Goal: Information Seeking & Learning: Learn about a topic

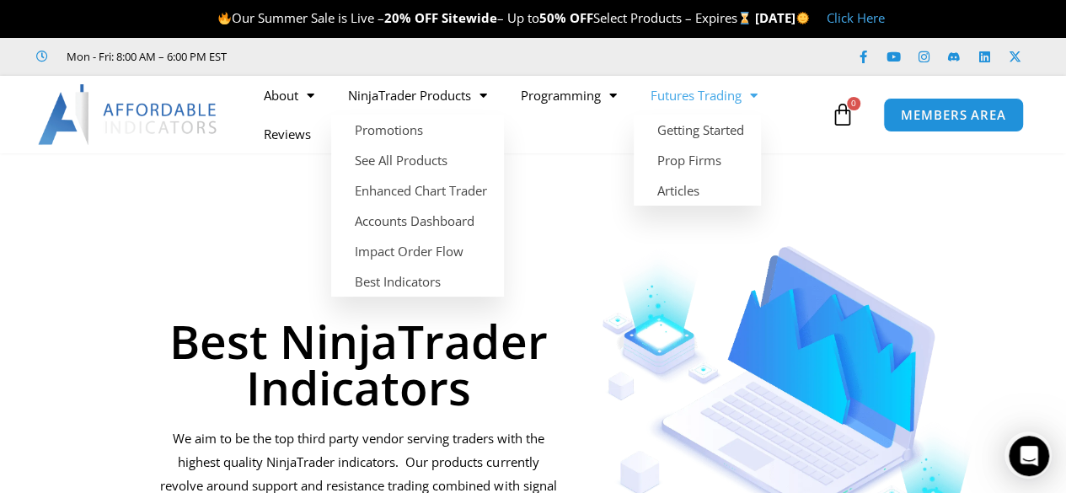
click at [687, 100] on link "Futures Trading" at bounding box center [703, 95] width 141 height 39
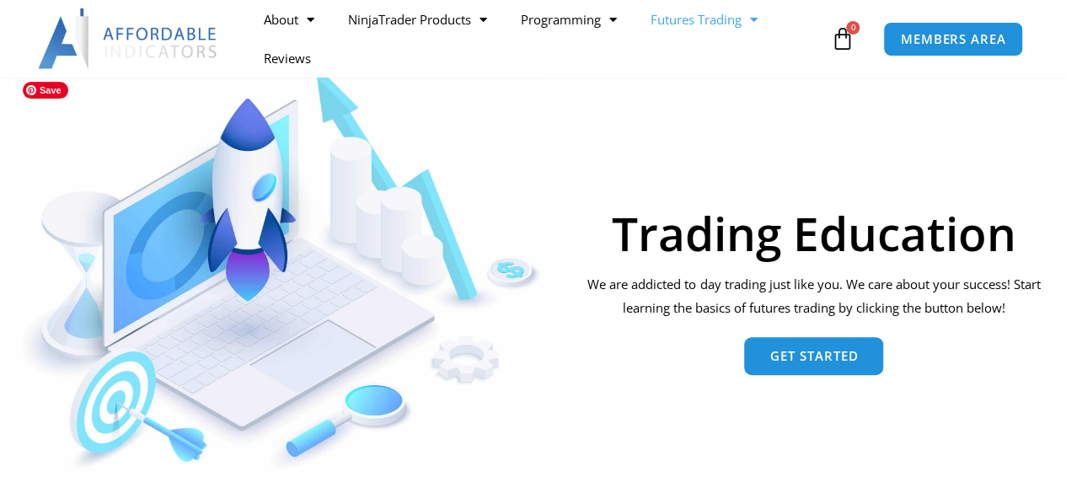
scroll to position [168, 0]
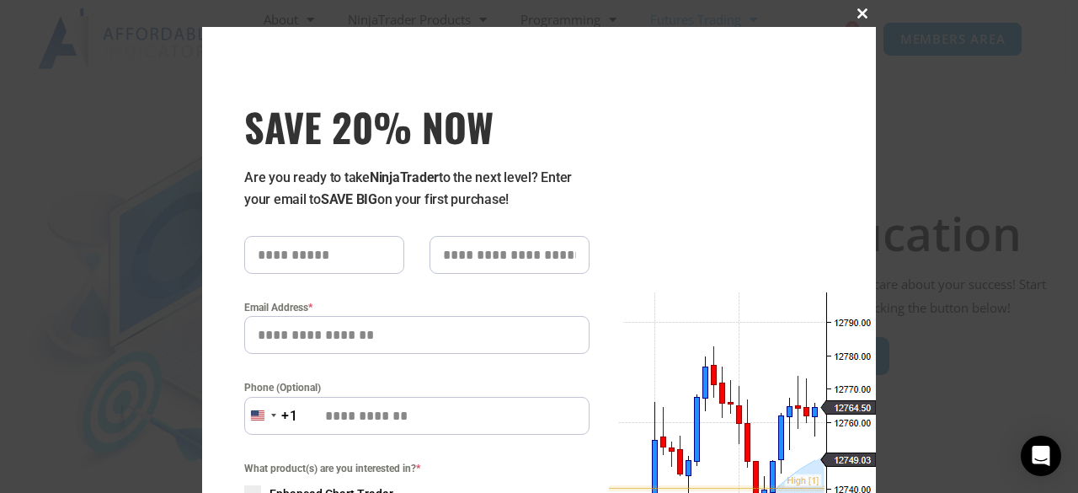
click at [850, 13] on span at bounding box center [862, 13] width 27 height 10
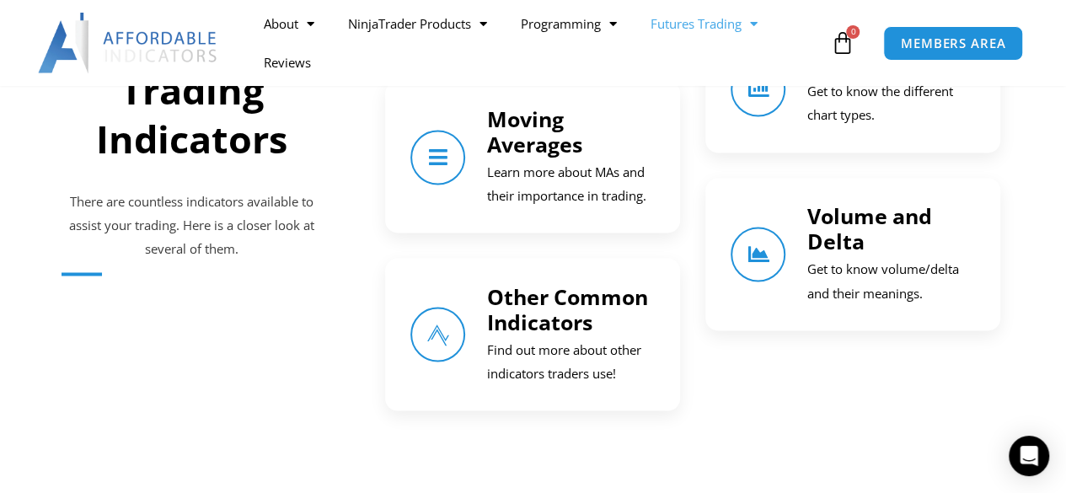
scroll to position [1348, 0]
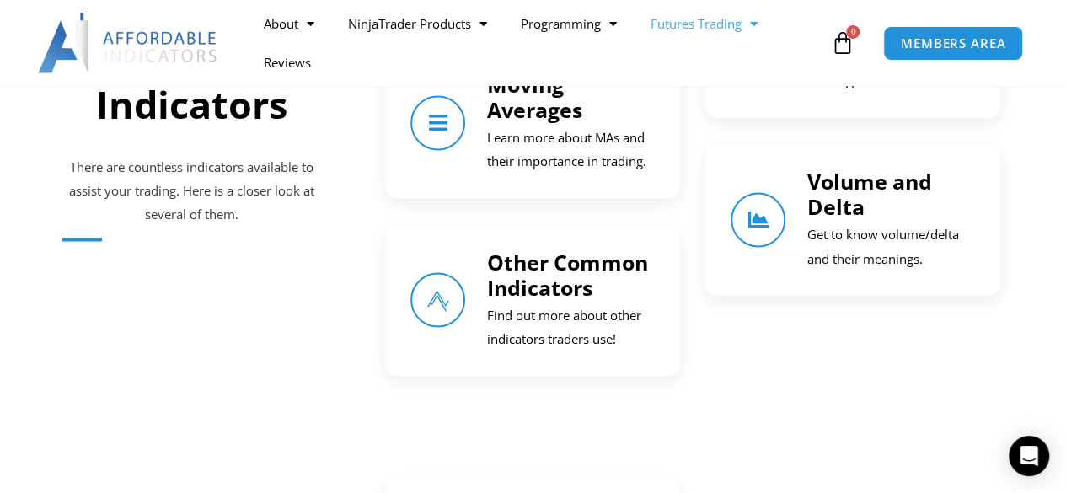
click at [823, 223] on p "Get to know volume/delta and their meanings." at bounding box center [890, 246] width 168 height 47
click at [755, 211] on icon "Volume and Delta" at bounding box center [758, 220] width 24 height 24
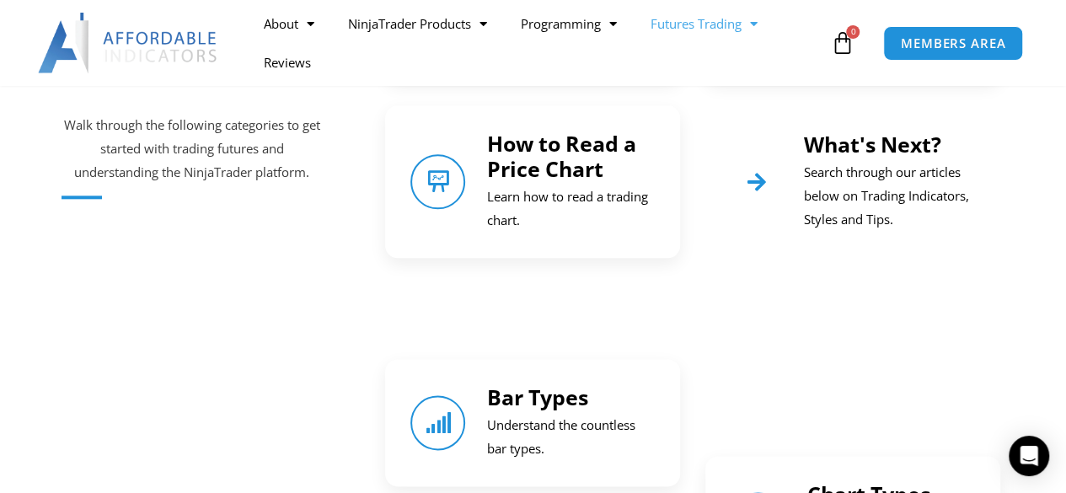
scroll to position [505, 0]
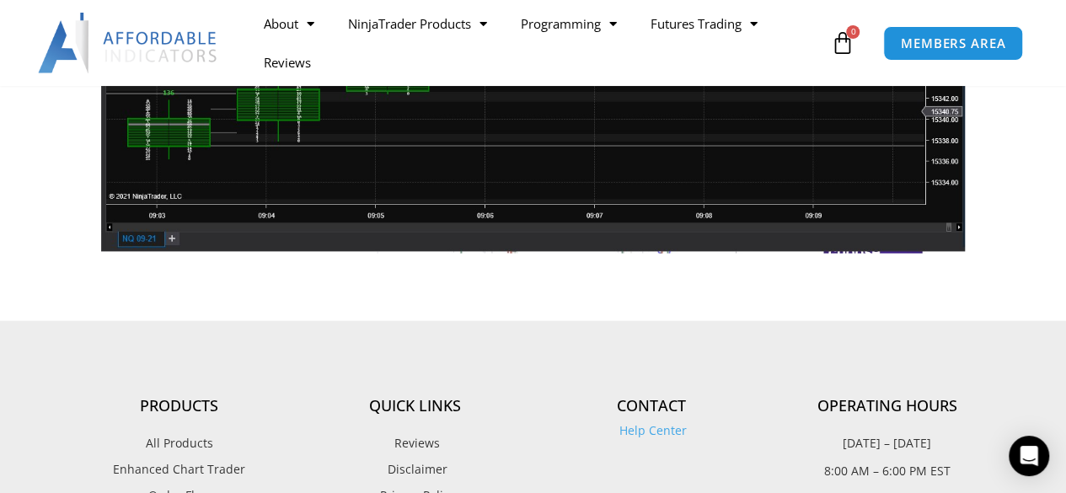
scroll to position [2022, 0]
